Goal: Find specific page/section

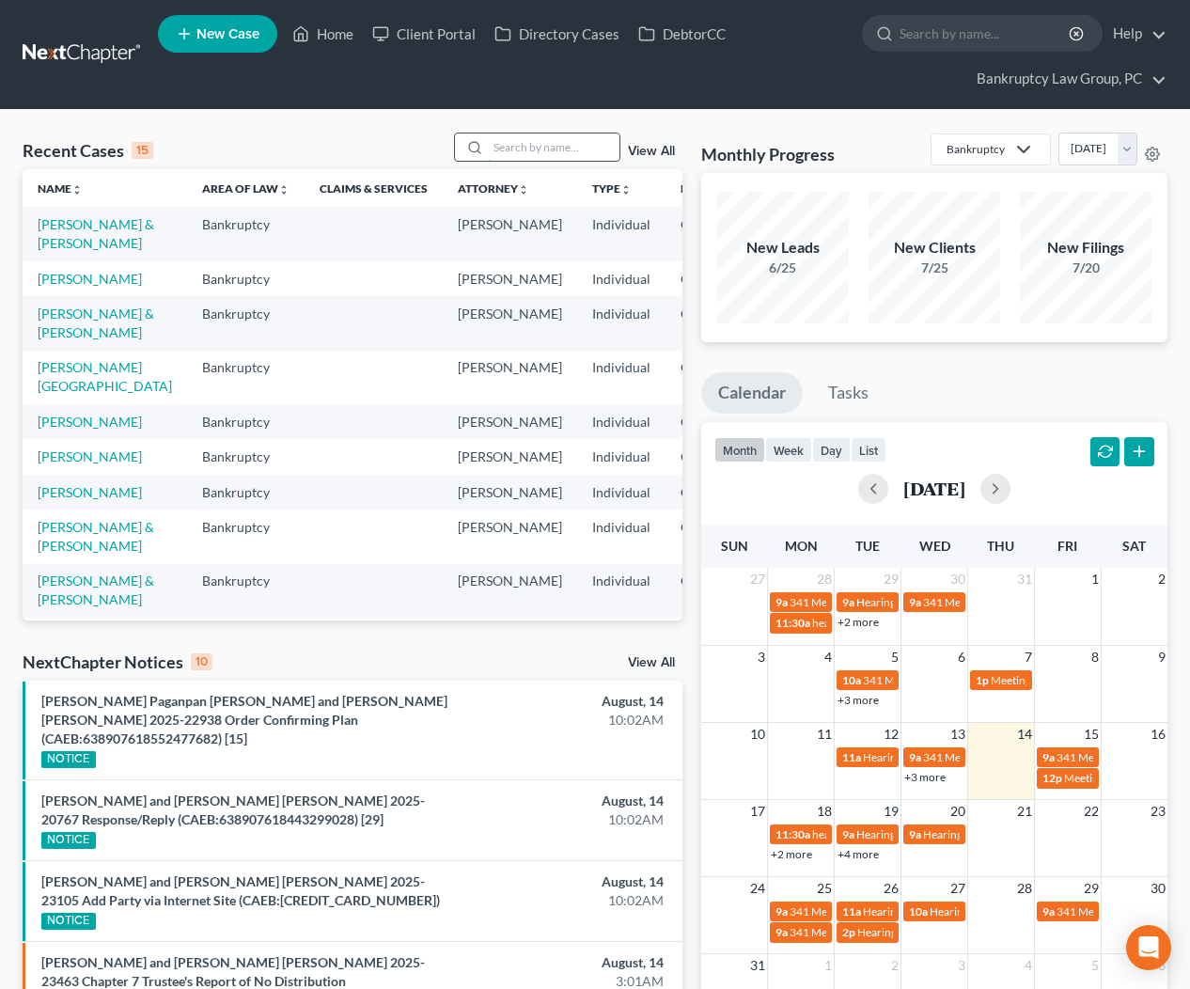
click at [525, 144] on input "search" at bounding box center [554, 146] width 132 height 27
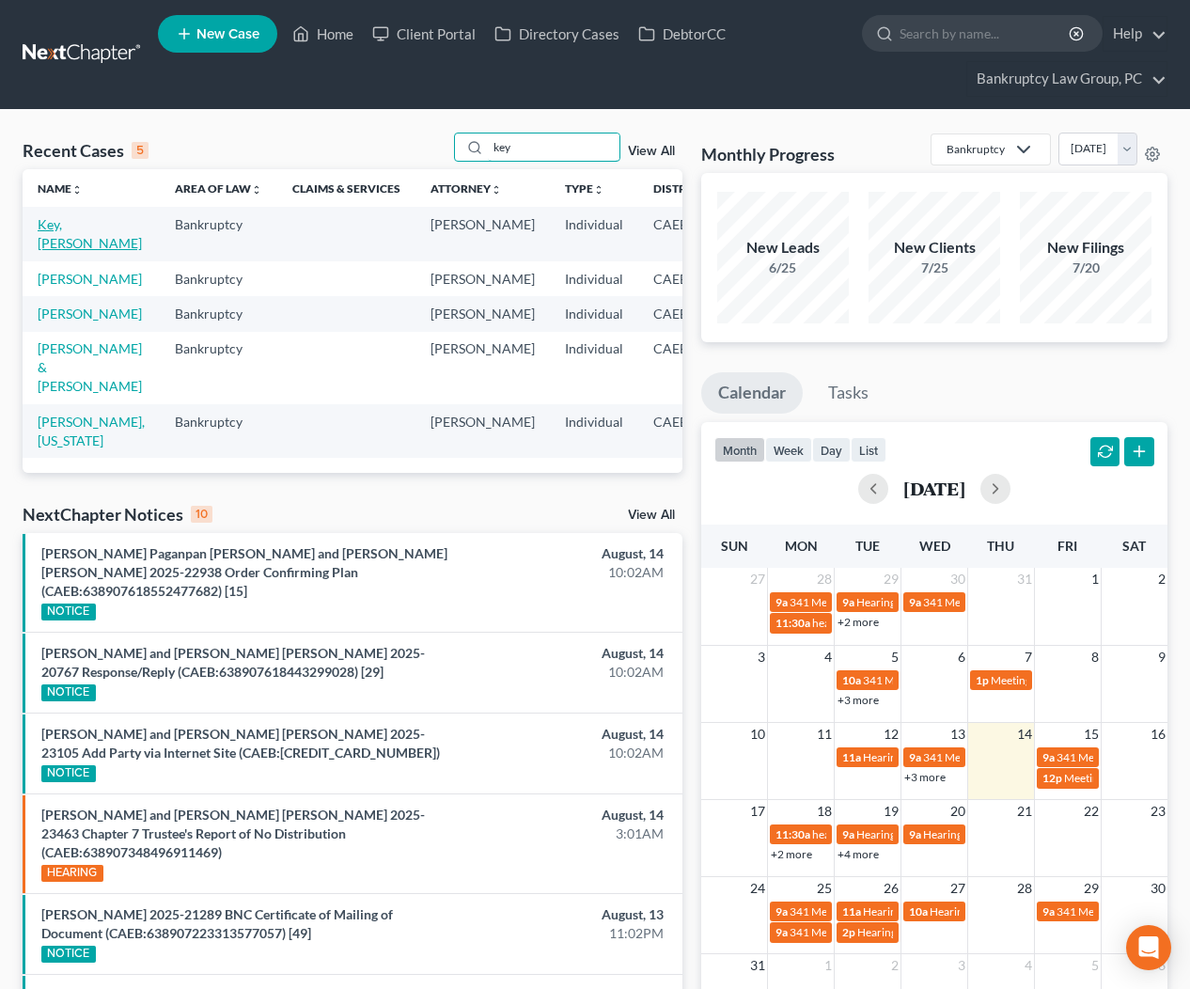
type input "key"
click at [69, 246] on link "Key, [PERSON_NAME]" at bounding box center [90, 233] width 104 height 35
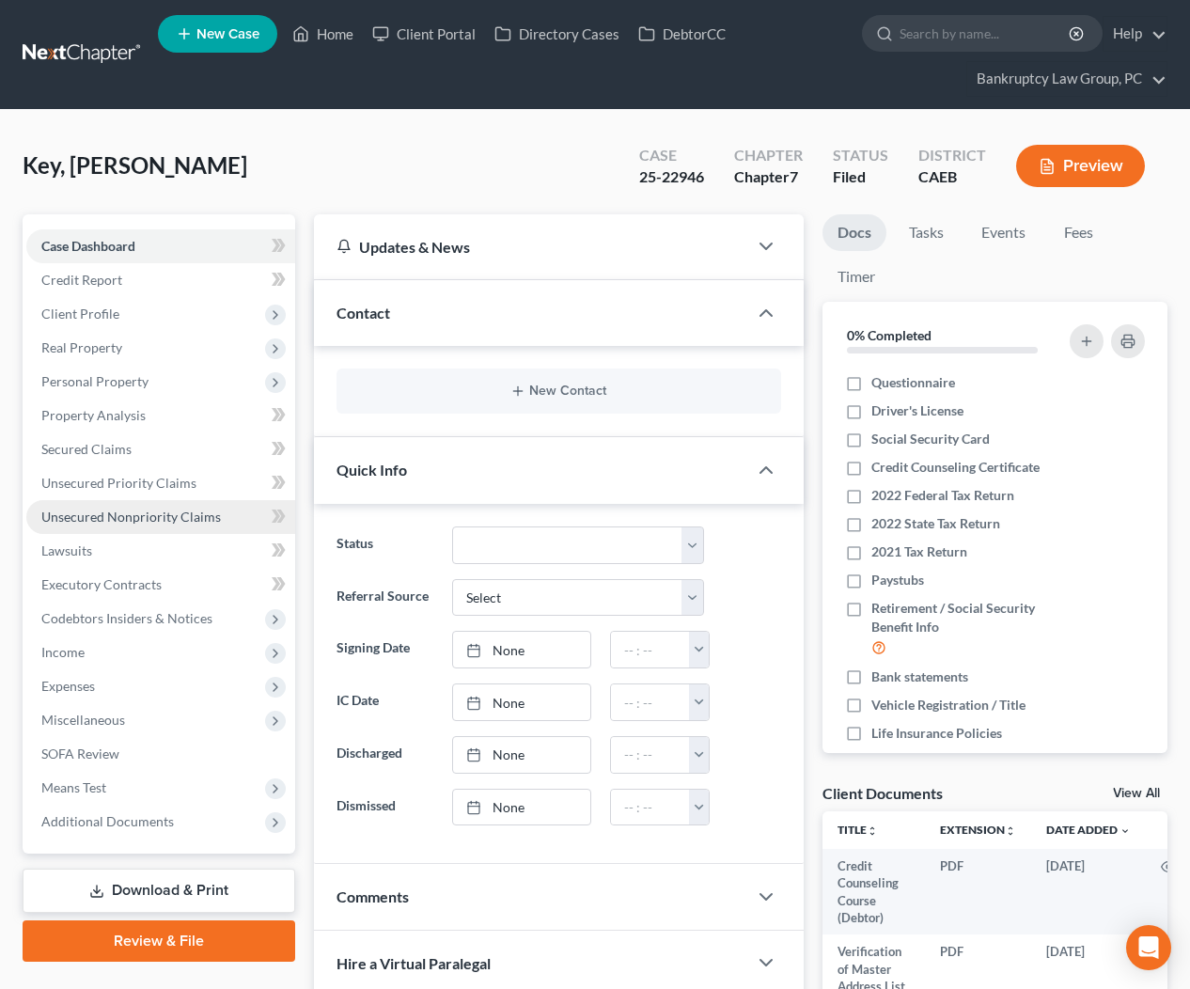
click at [101, 509] on span "Unsecured Nonpriority Claims" at bounding box center [131, 517] width 180 height 16
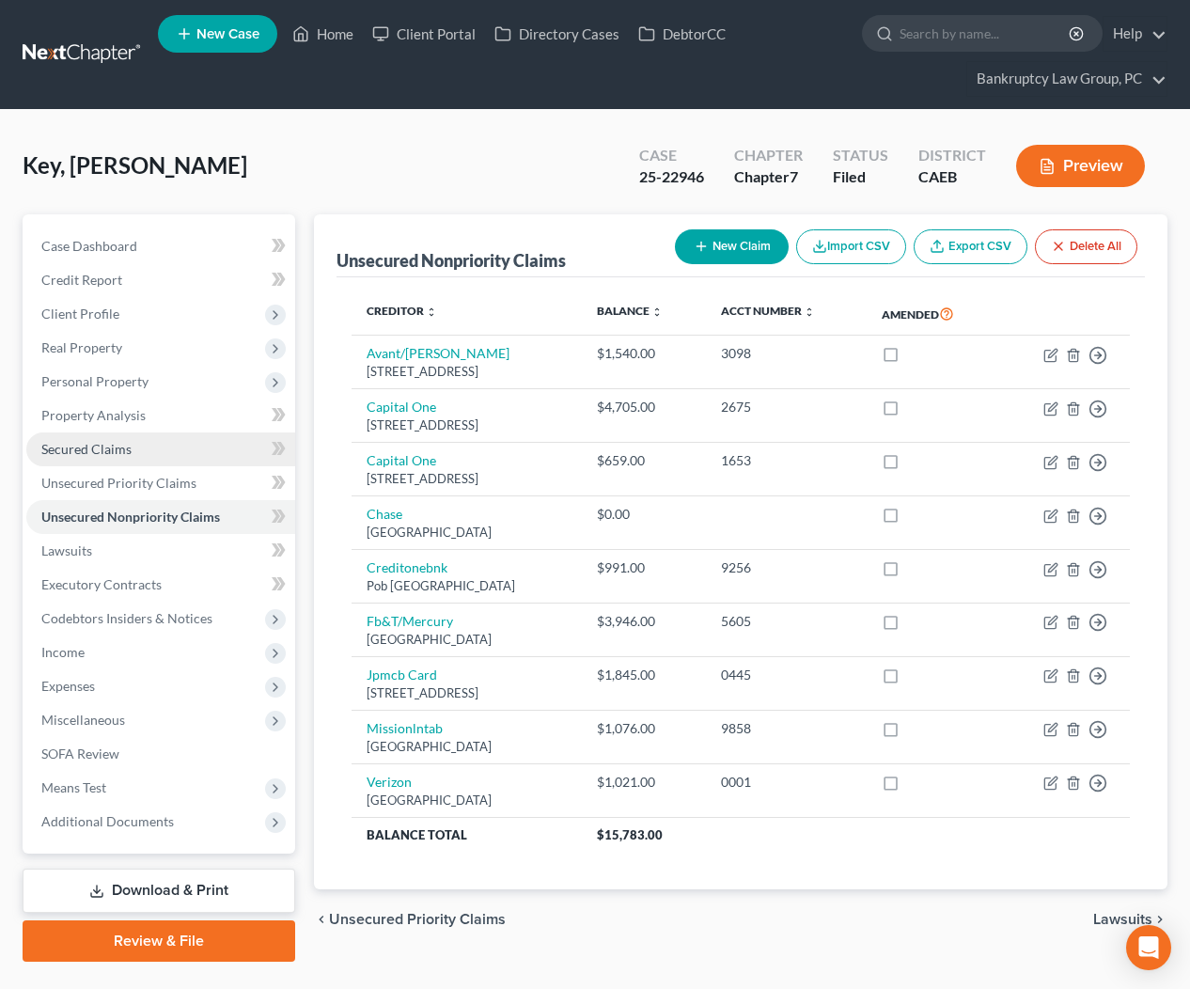
click at [96, 446] on span "Secured Claims" at bounding box center [86, 449] width 90 height 16
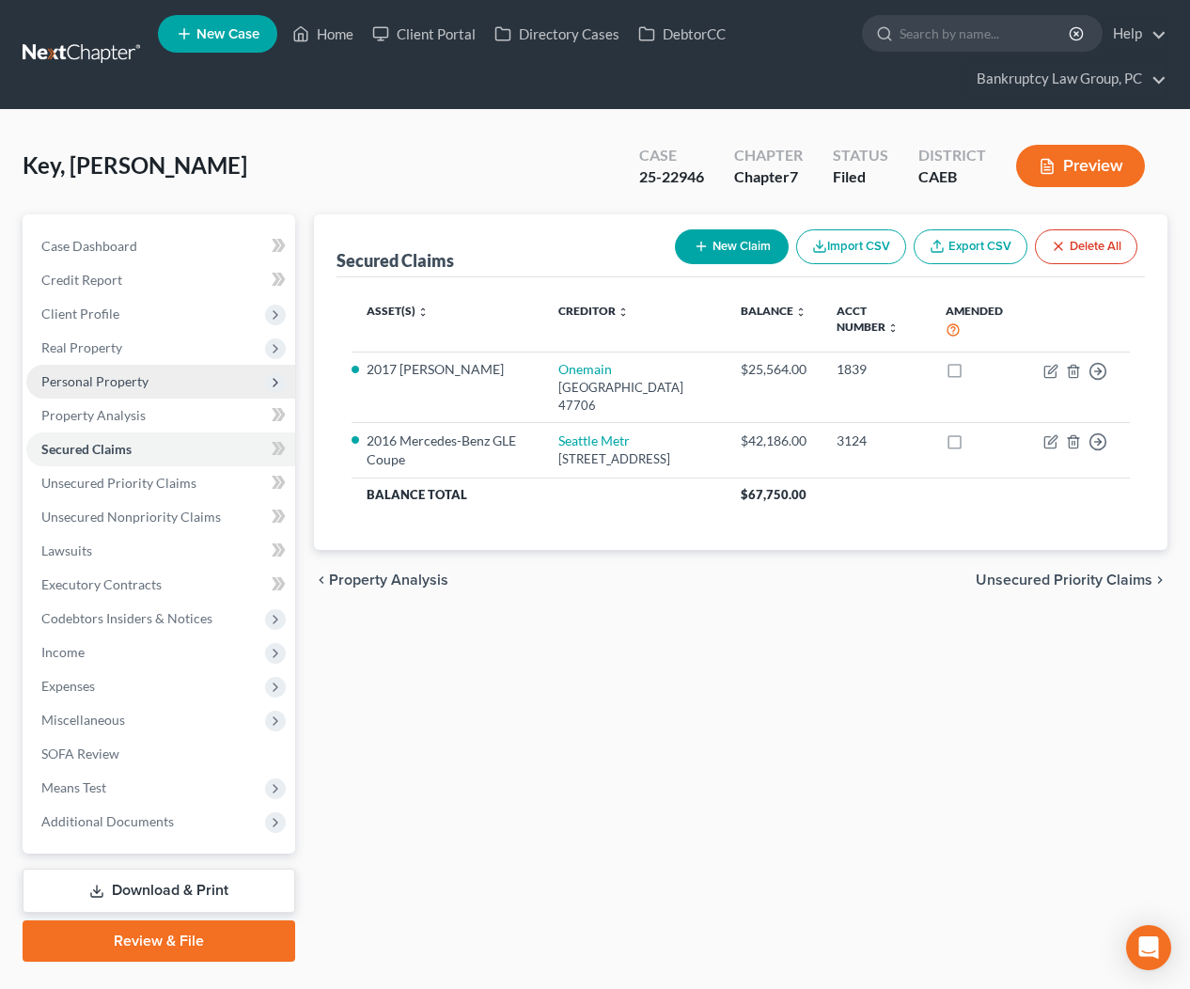
click at [95, 387] on span "Personal Property" at bounding box center [94, 381] width 107 height 16
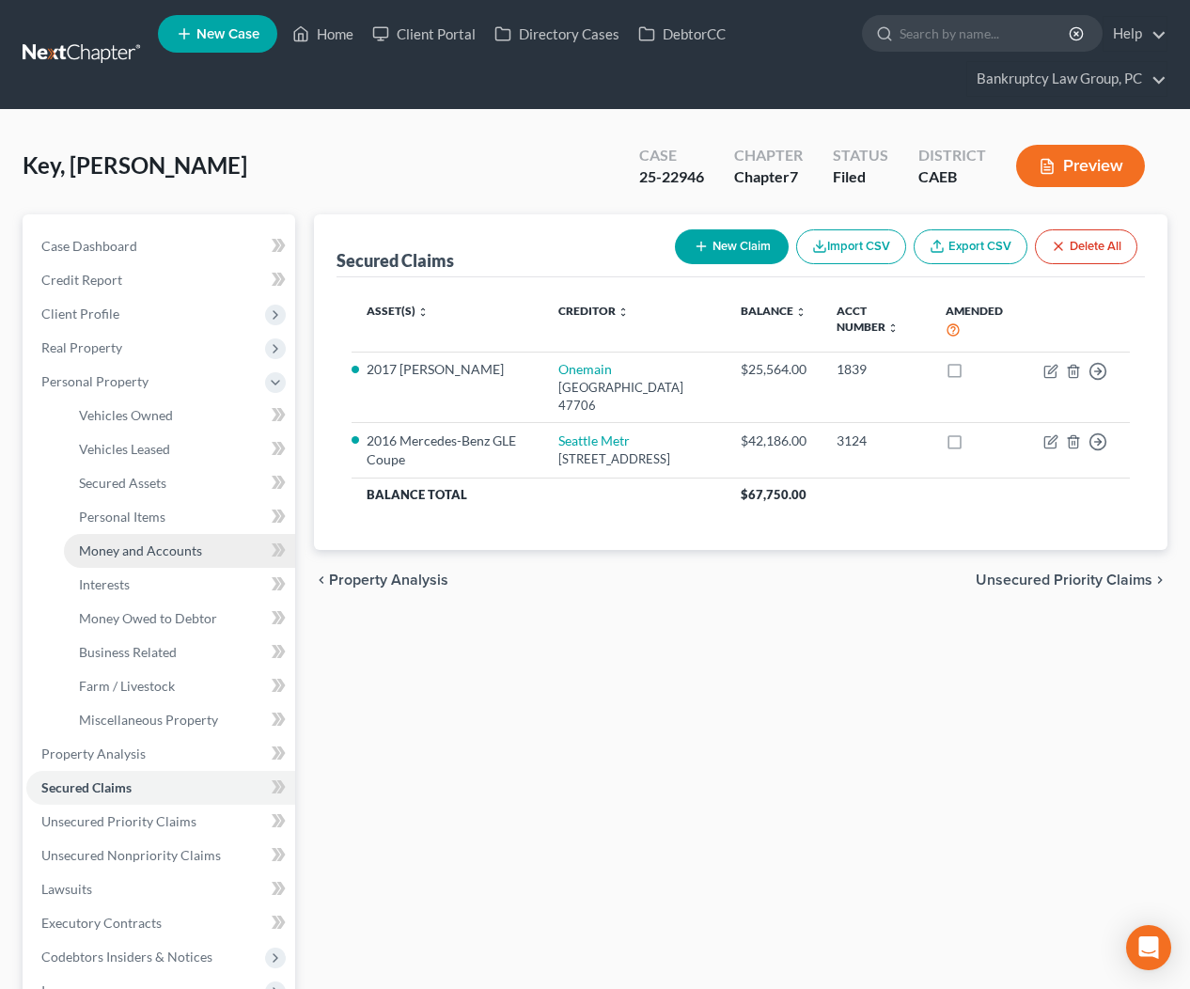
click at [112, 546] on span "Money and Accounts" at bounding box center [140, 550] width 123 height 16
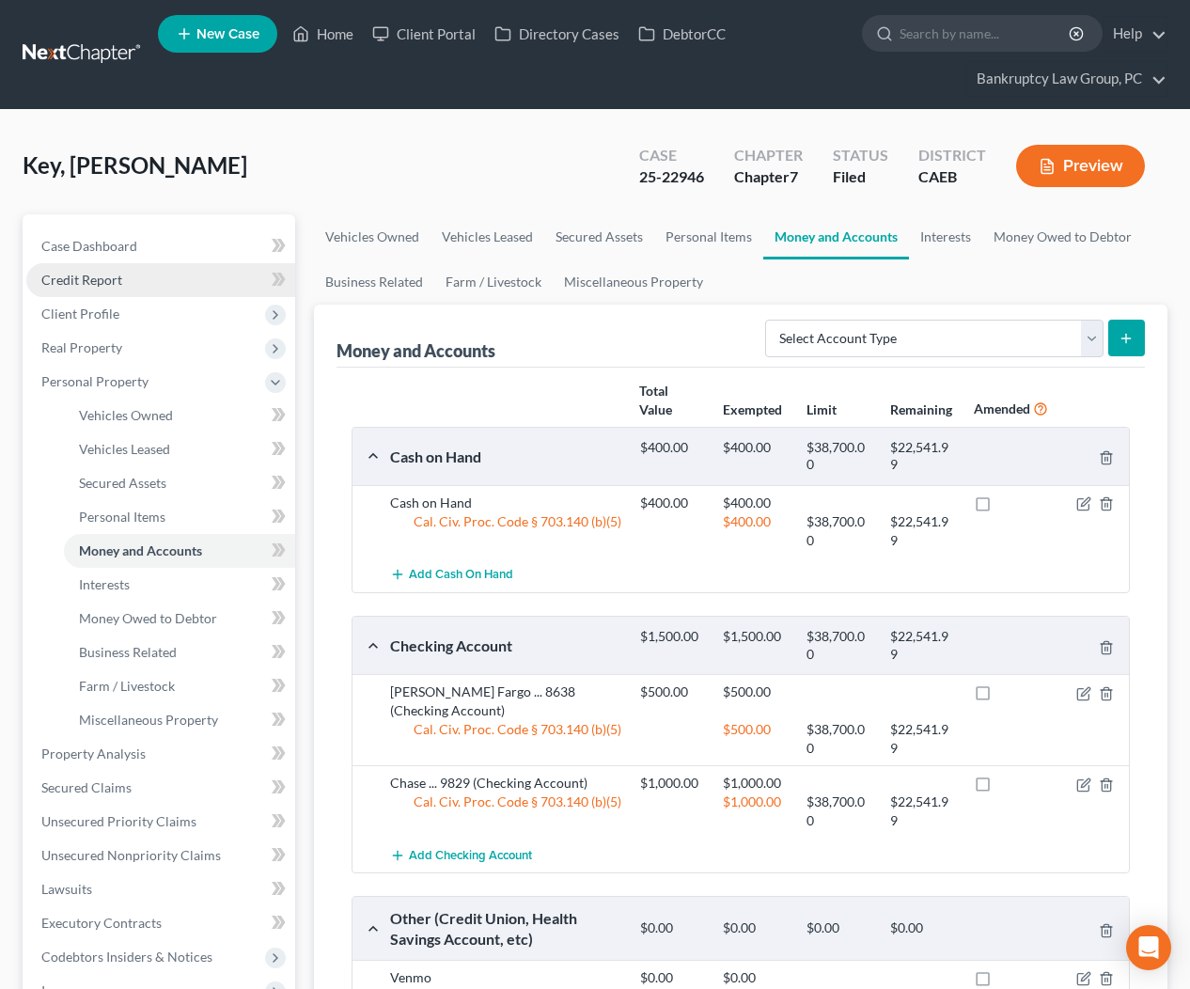
click at [100, 285] on span "Credit Report" at bounding box center [81, 280] width 81 height 16
